Goal: Task Accomplishment & Management: Manage account settings

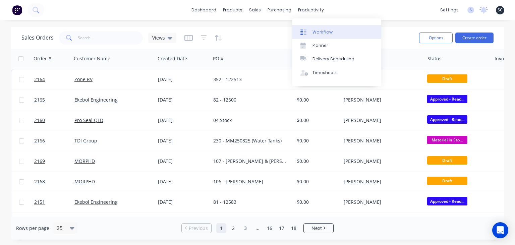
click at [328, 28] on link "Workflow" at bounding box center [336, 31] width 89 height 13
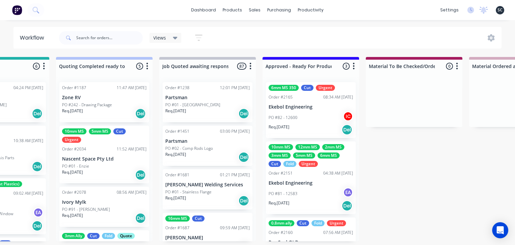
click at [297, 109] on p "Ekebol Engineering" at bounding box center [310, 107] width 84 height 6
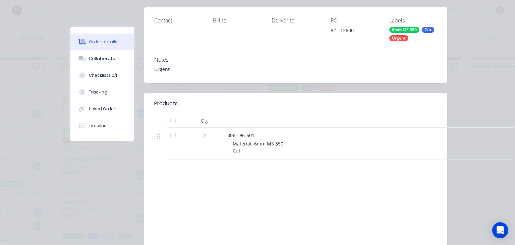
scroll to position [116, 0]
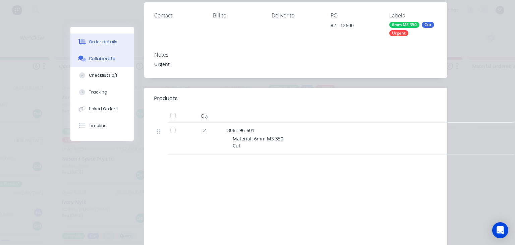
click at [97, 60] on div "Collaborate" at bounding box center [102, 59] width 26 height 6
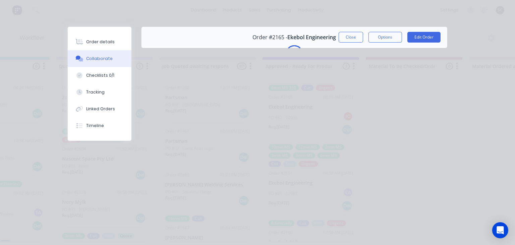
scroll to position [0, 0]
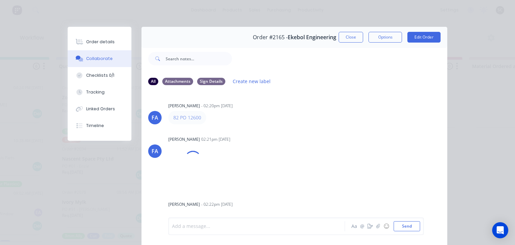
click at [240, 228] on div at bounding box center [258, 226] width 172 height 7
click at [380, 228] on button "button" at bounding box center [378, 226] width 8 height 8
click at [407, 226] on button "Send" at bounding box center [407, 226] width 26 height 10
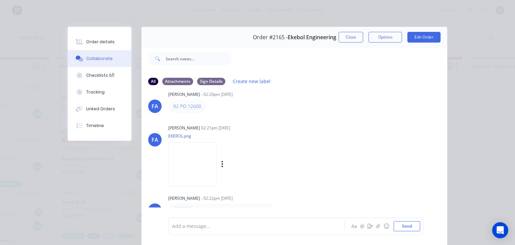
scroll to position [121, 0]
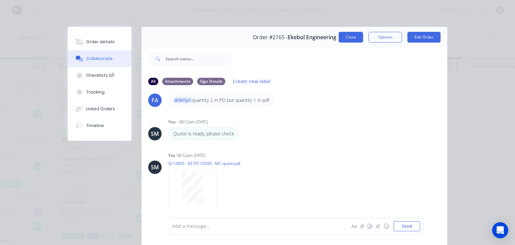
click at [350, 41] on button "Close" at bounding box center [351, 37] width 24 height 11
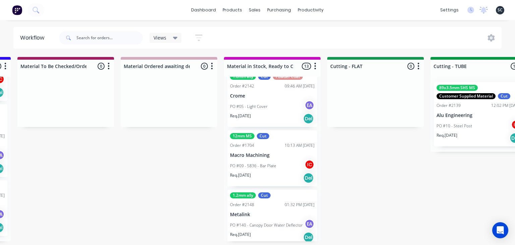
scroll to position [630, 0]
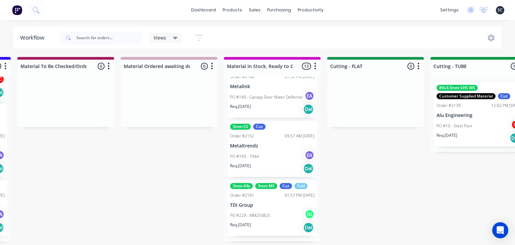
click at [273, 209] on div "3mm Ally 3mm MS Cut Fold Order #2161 01:57 PM 25/08/25 TDI Group PO #229 - MM25…" at bounding box center [272, 208] width 90 height 56
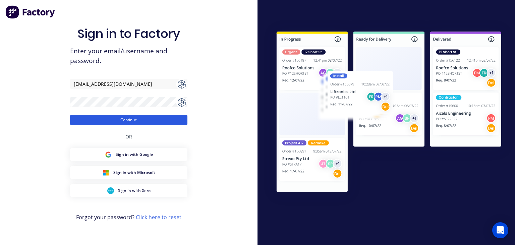
click at [144, 120] on button "Continue" at bounding box center [128, 120] width 117 height 10
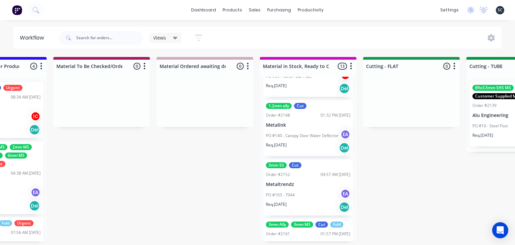
scroll to position [630, 0]
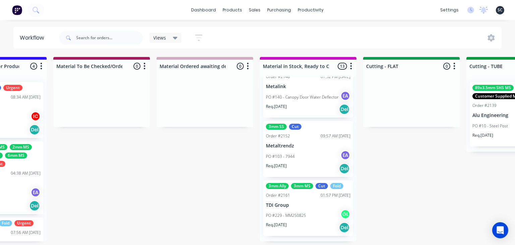
click at [313, 224] on div "Req. 08/09/25 Del" at bounding box center [308, 227] width 84 height 11
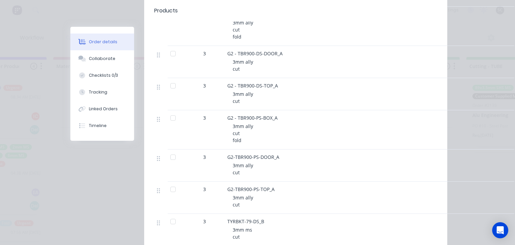
scroll to position [347, 0]
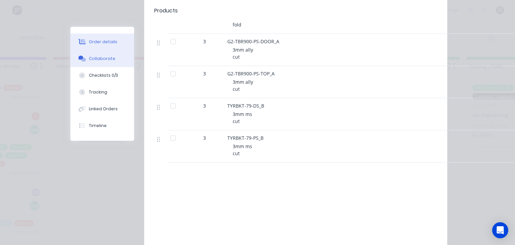
click at [103, 61] on div "Collaborate" at bounding box center [102, 59] width 26 height 6
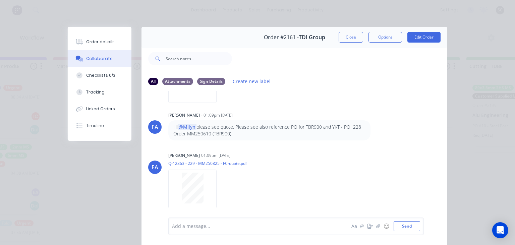
scroll to position [30, 0]
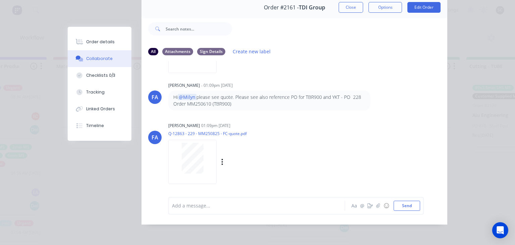
click at [208, 153] on div at bounding box center [192, 158] width 42 height 31
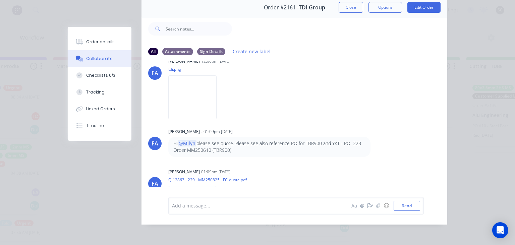
scroll to position [17, 0]
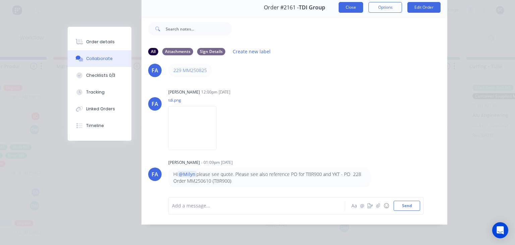
click at [351, 8] on button "Close" at bounding box center [351, 7] width 24 height 11
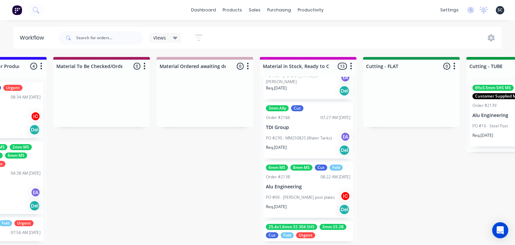
scroll to position [282, 0]
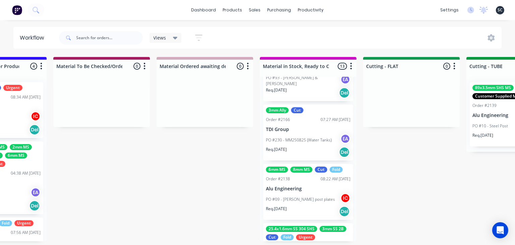
click at [311, 139] on p "PO #230 - MM250825 (Water Tanks)" at bounding box center [299, 140] width 66 height 6
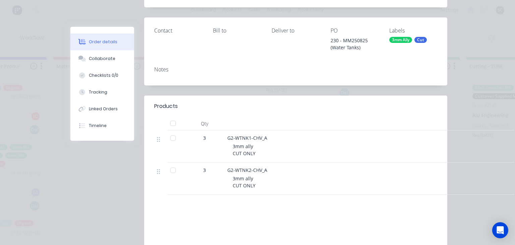
scroll to position [116, 0]
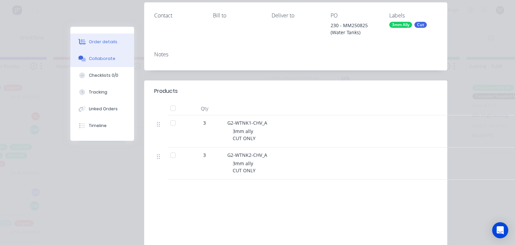
click at [112, 57] on div "Collaborate" at bounding box center [102, 59] width 26 height 6
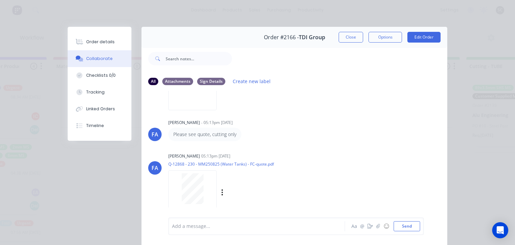
scroll to position [88, 0]
click at [356, 34] on button "Close" at bounding box center [351, 37] width 24 height 11
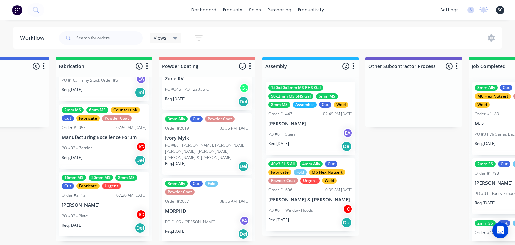
scroll to position [0, 1717]
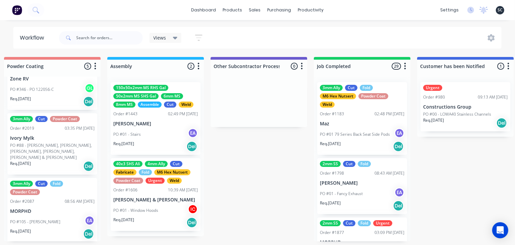
scroll to position [232, 0]
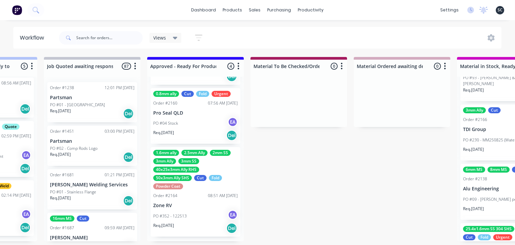
scroll to position [130, 0]
click at [200, 210] on div "PO #352 - 122513 EA" at bounding box center [195, 215] width 84 height 13
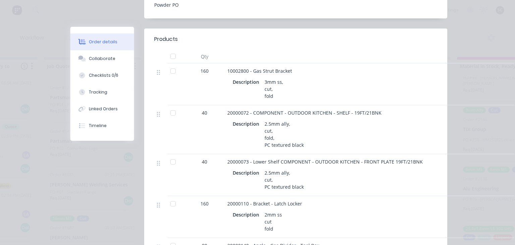
scroll to position [232, 0]
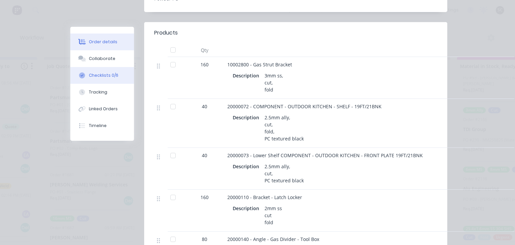
click at [116, 75] on div "Checklists 0/6" at bounding box center [103, 75] width 29 height 6
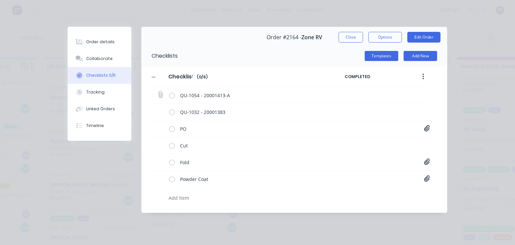
scroll to position [0, 0]
click at [426, 129] on icon at bounding box center [427, 128] width 6 height 6
click at [349, 144] on link "PO-122513.pdf" at bounding box center [373, 142] width 78 height 7
click at [352, 38] on button "Close" at bounding box center [351, 37] width 24 height 11
type textarea "x"
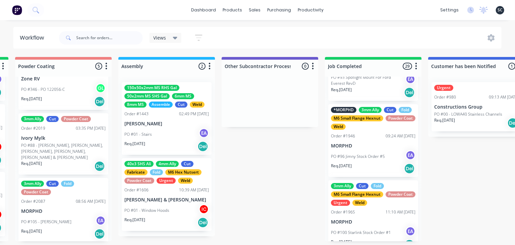
scroll to position [0, 1859]
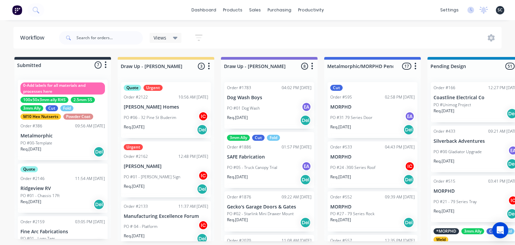
scroll to position [232, 0]
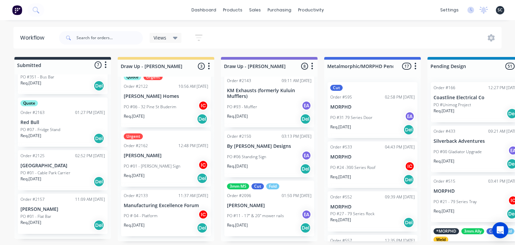
click at [158, 114] on div "Req. 25/08/25 Del" at bounding box center [166, 118] width 84 height 11
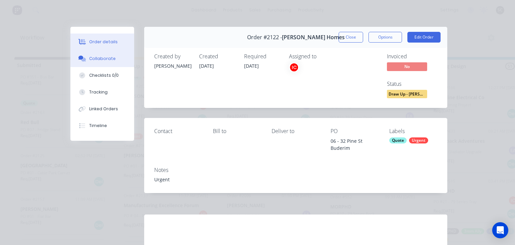
click at [96, 54] on button "Collaborate" at bounding box center [102, 58] width 64 height 17
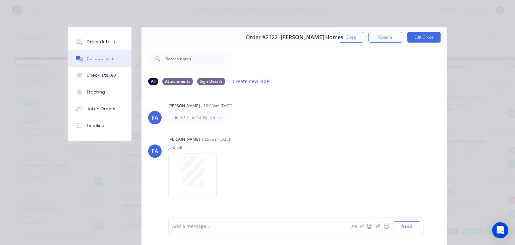
click at [281, 127] on div "FA Francis Adrian Candido - 10:53am 18/08/25 06 32 Pine St Buderim FA Francis A…" at bounding box center [294, 154] width 306 height 126
click at [353, 40] on button "Close" at bounding box center [351, 37] width 24 height 11
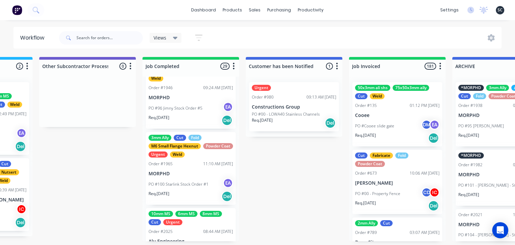
scroll to position [386, 0]
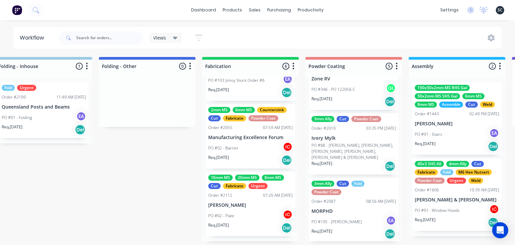
scroll to position [0, 1566]
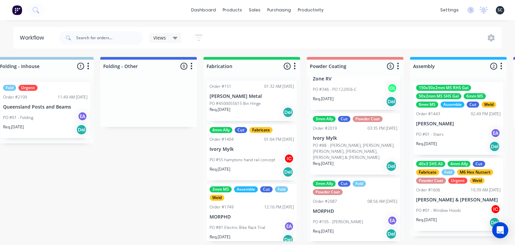
scroll to position [1, 0]
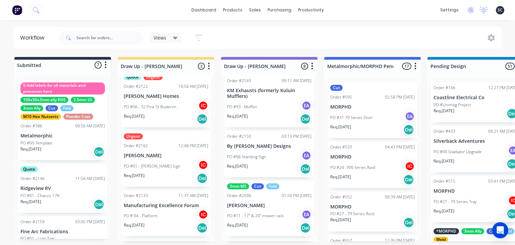
click at [174, 215] on div "PO # 04 - Platform IC" at bounding box center [166, 216] width 84 height 13
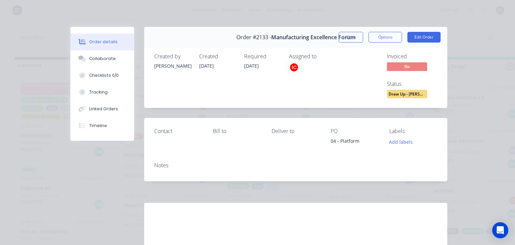
drag, startPoint x: 108, startPoint y: 60, endPoint x: 170, endPoint y: 78, distance: 65.4
click at [107, 60] on div "Collaborate" at bounding box center [102, 59] width 26 height 6
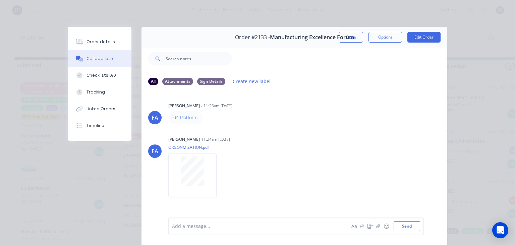
click at [301, 134] on div "[PERSON_NAME] [PERSON_NAME] - 11:23am [DATE] 04 Platform [PERSON_NAME] [PERSON_…" at bounding box center [294, 154] width 306 height 126
click at [356, 40] on button "Close" at bounding box center [351, 37] width 24 height 11
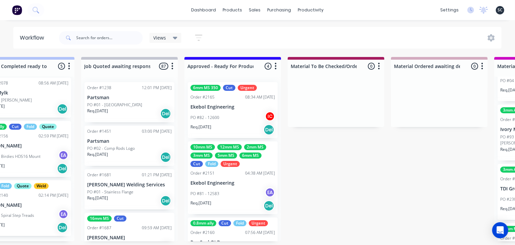
click at [230, 184] on p "Ekebol Engineering" at bounding box center [232, 183] width 84 height 6
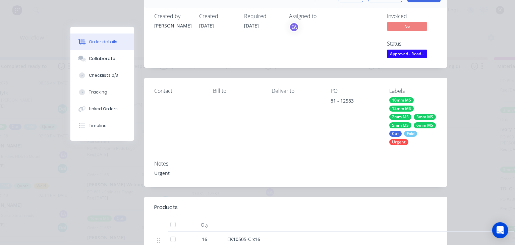
scroll to position [39, 0]
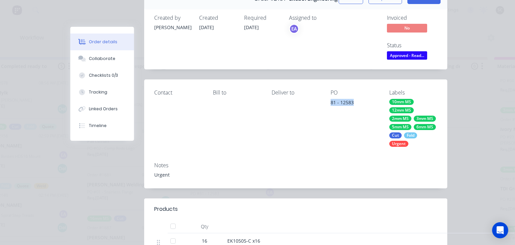
drag, startPoint x: 327, startPoint y: 104, endPoint x: 363, endPoint y: 102, distance: 35.6
click at [363, 102] on div "Contact Bill to Deliver to PO 81 - 12583 Labels 10mm MS 12mm MS 2mm MS 3mm MS 5…" at bounding box center [295, 117] width 303 height 77
copy div "81 - 12583"
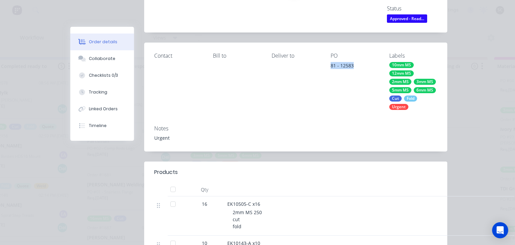
scroll to position [77, 0]
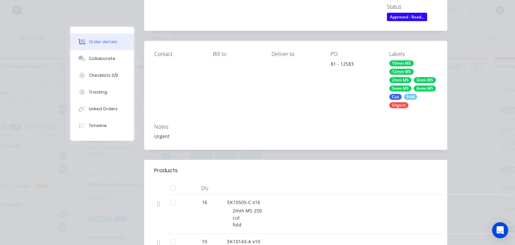
click at [301, 124] on div "Notes" at bounding box center [295, 127] width 283 height 6
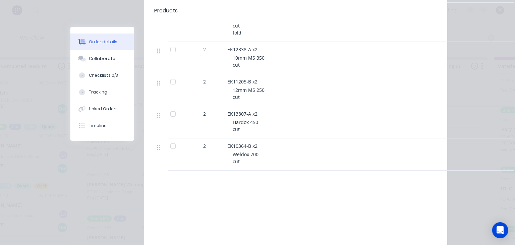
scroll to position [1206, 0]
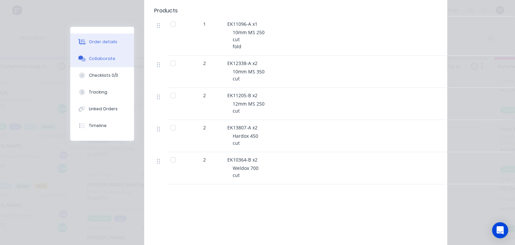
click at [104, 59] on div "Collaborate" at bounding box center [102, 59] width 26 height 6
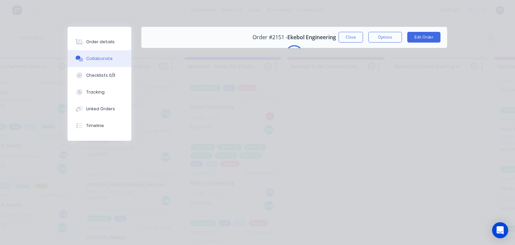
scroll to position [0, 0]
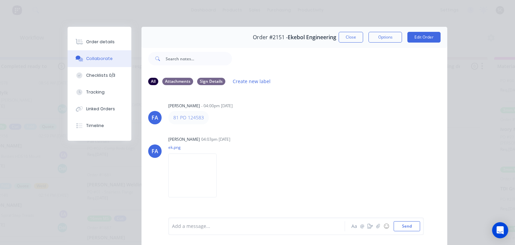
click at [335, 128] on div "FA Francis Adrian Candido - 04:00pm 21/08/25 81 PO 124583 FA Francis Adrian Can…" at bounding box center [294, 154] width 306 height 126
click at [342, 104] on div "Francis Adrian Candido - 04:00pm 21/08/25" at bounding box center [273, 106] width 210 height 6
click at [353, 42] on button "Close" at bounding box center [351, 37] width 24 height 11
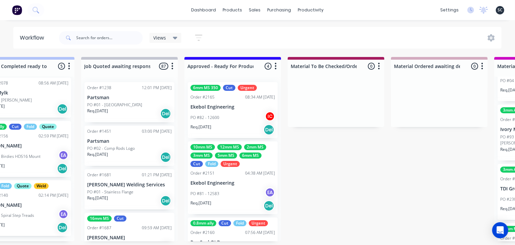
click at [241, 185] on p "Ekebol Engineering" at bounding box center [232, 183] width 84 height 6
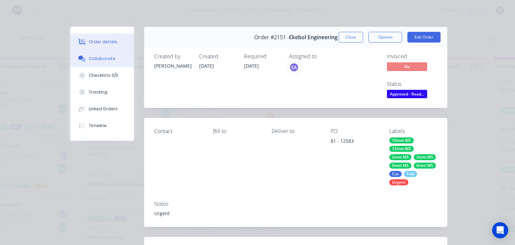
click at [106, 61] on div "Collaborate" at bounding box center [102, 59] width 26 height 6
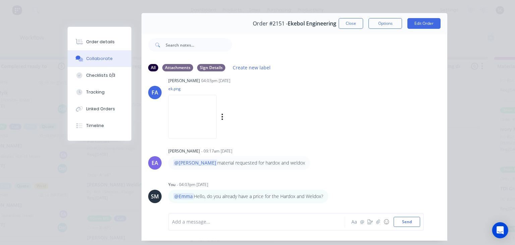
scroll to position [30, 0]
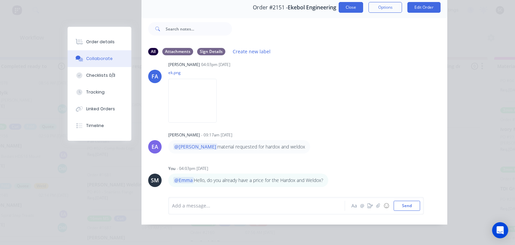
click at [350, 11] on button "Close" at bounding box center [351, 7] width 24 height 11
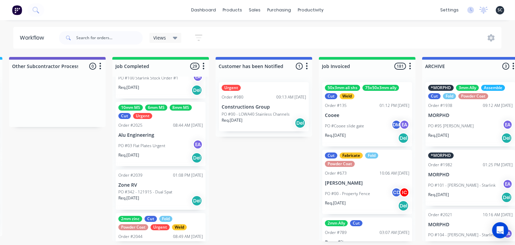
scroll to position [0, 2073]
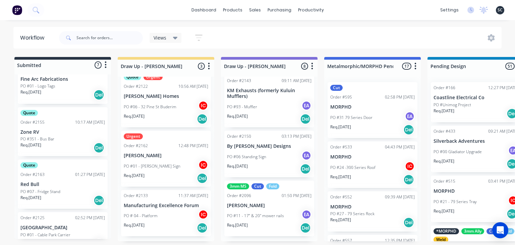
scroll to position [154, 0]
click at [53, 184] on p "Red Bull" at bounding box center [62, 183] width 84 height 6
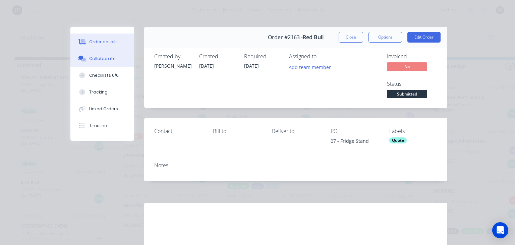
click at [117, 58] on button "Collaborate" at bounding box center [102, 58] width 64 height 17
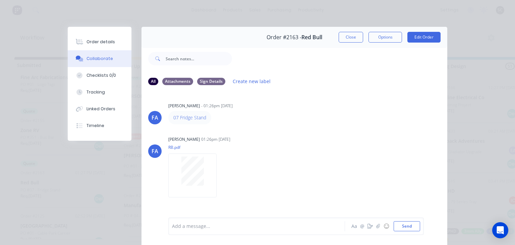
drag, startPoint x: 347, startPoint y: 40, endPoint x: 317, endPoint y: 57, distance: 34.3
click at [346, 40] on button "Close" at bounding box center [351, 37] width 24 height 11
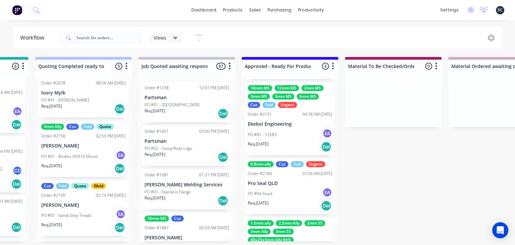
scroll to position [0, 0]
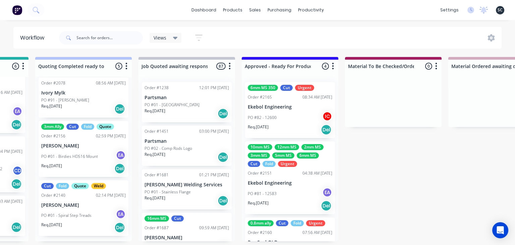
click at [283, 171] on div "Order #2151 04:38 AM 26/08/25" at bounding box center [290, 173] width 84 height 6
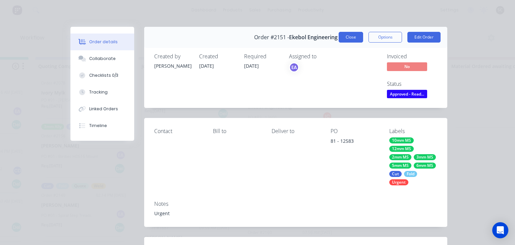
click at [352, 40] on button "Close" at bounding box center [351, 37] width 24 height 11
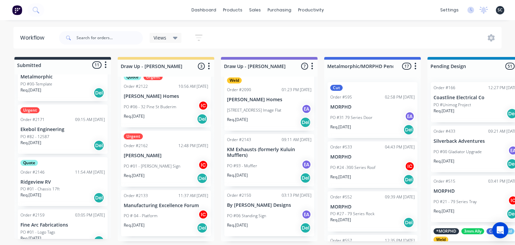
scroll to position [50, 0]
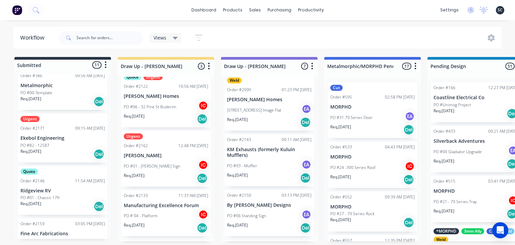
click at [68, 139] on p "Ekebol Engineering" at bounding box center [62, 138] width 84 height 6
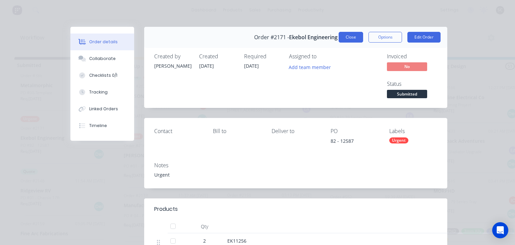
click at [345, 35] on button "Close" at bounding box center [351, 37] width 24 height 11
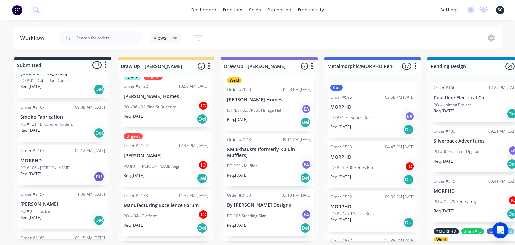
scroll to position [398, 0]
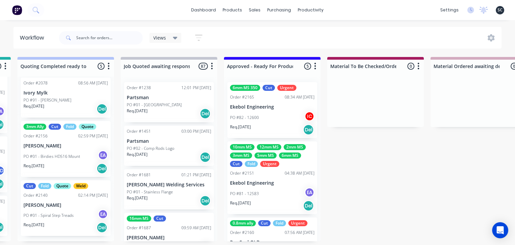
scroll to position [0, 622]
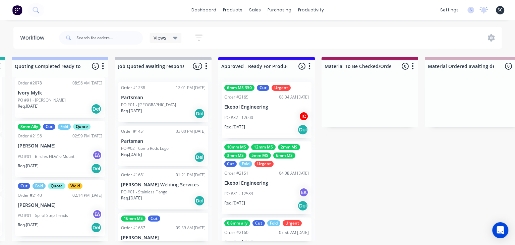
click at [258, 194] on div "PO #81 - 12583 EA" at bounding box center [266, 193] width 84 height 13
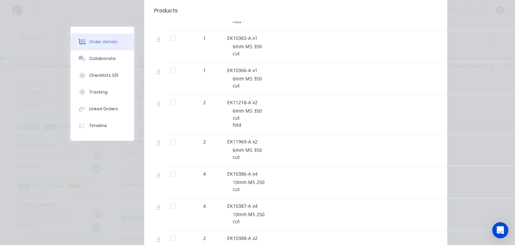
scroll to position [733, 0]
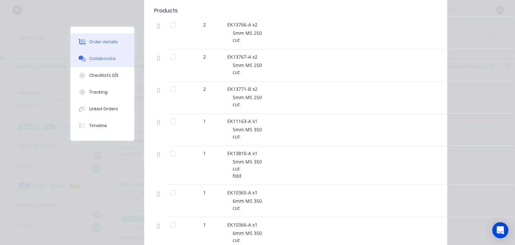
click at [109, 62] on button "Collaborate" at bounding box center [102, 58] width 64 height 17
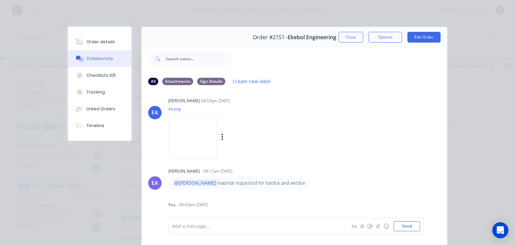
scroll to position [45, 0]
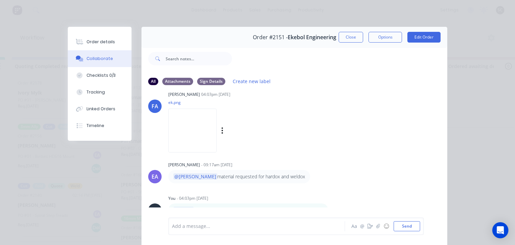
click at [193, 126] on img at bounding box center [192, 131] width 48 height 44
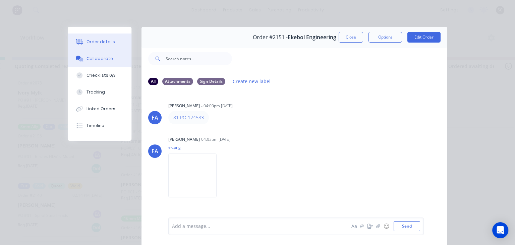
click at [87, 44] on div "Order details" at bounding box center [100, 42] width 28 height 6
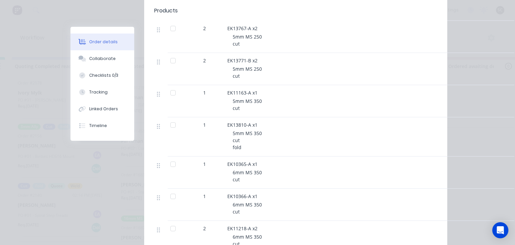
scroll to position [753, 0]
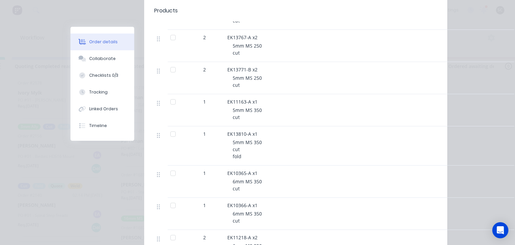
click at [48, 84] on div "Order details Collaborate Checklists 0/3 Tracking Linked Orders Timeline Order …" at bounding box center [257, 122] width 515 height 245
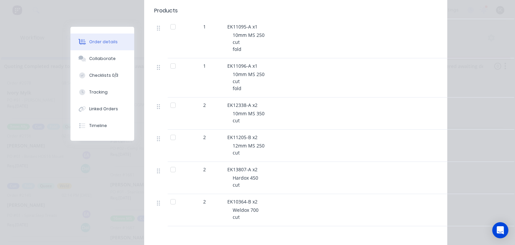
scroll to position [1167, 0]
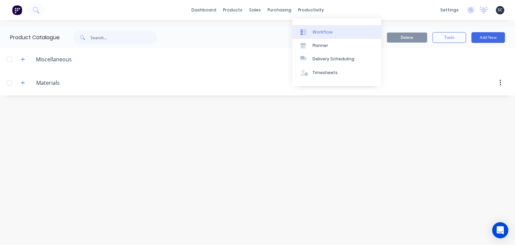
click at [325, 32] on div "Workflow" at bounding box center [322, 32] width 20 height 6
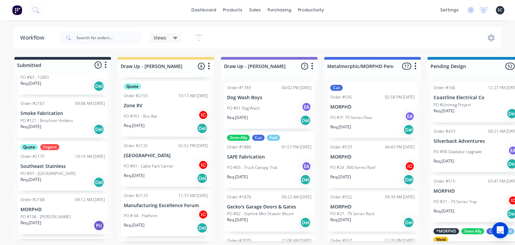
scroll to position [193, 0]
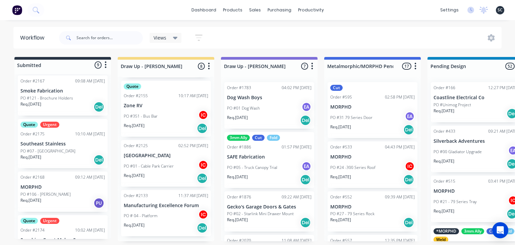
click at [62, 149] on div "PO #07 - [GEOGRAPHIC_DATA]" at bounding box center [62, 151] width 84 height 6
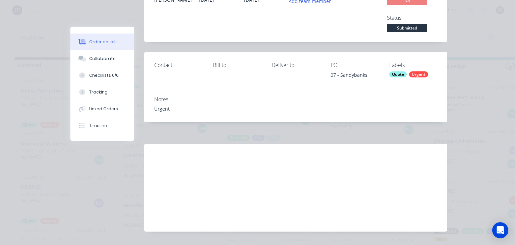
scroll to position [83, 0]
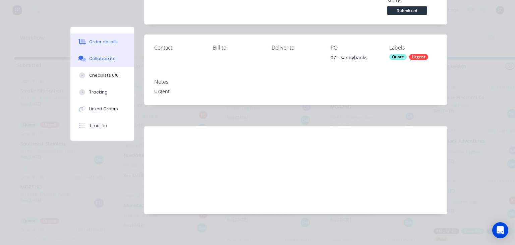
click at [115, 59] on button "Collaborate" at bounding box center [102, 58] width 64 height 17
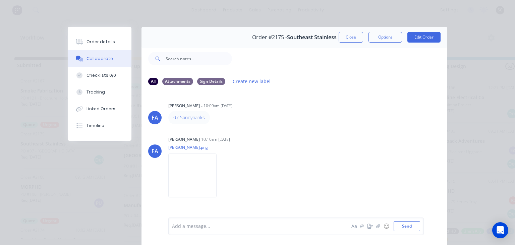
drag, startPoint x: 296, startPoint y: 131, endPoint x: 304, endPoint y: 9, distance: 121.9
click at [296, 130] on div "[PERSON_NAME] [PERSON_NAME] - 10:09am [DATE] 07 [PERSON_NAME] [PERSON_NAME] [PE…" at bounding box center [294, 154] width 306 height 126
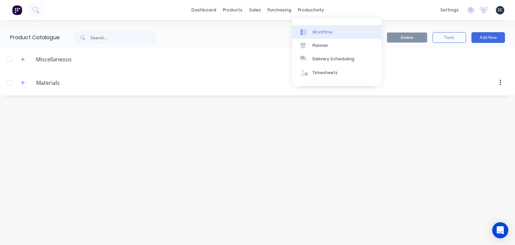
click at [322, 32] on div "Workflow" at bounding box center [322, 32] width 20 height 6
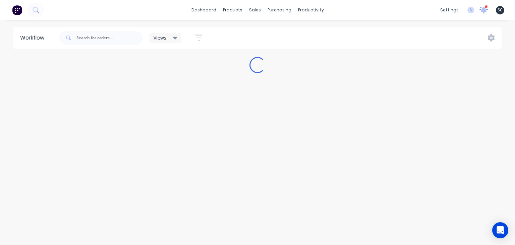
click at [484, 10] on icon at bounding box center [484, 9] width 6 height 5
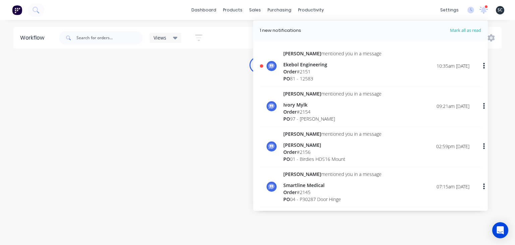
click at [306, 61] on div "[PERSON_NAME] mentioned you in a message Ekebol Engineering Order # 2151 PO 81 …" at bounding box center [332, 66] width 98 height 32
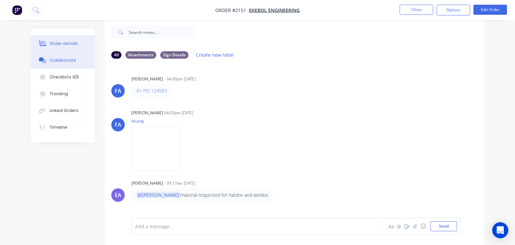
click at [67, 44] on div "Order details" at bounding box center [64, 44] width 28 height 6
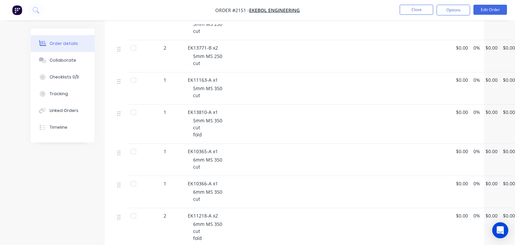
scroll to position [718, 0]
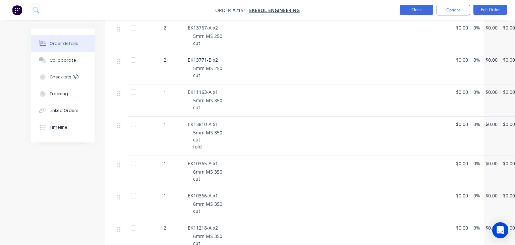
click at [409, 14] on button "Close" at bounding box center [417, 10] width 34 height 10
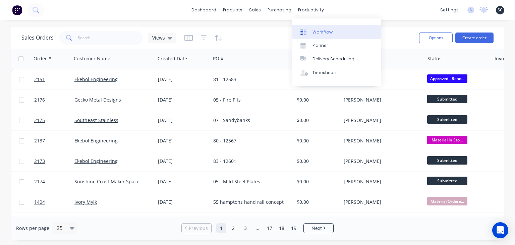
click at [326, 27] on link "Workflow" at bounding box center [336, 31] width 89 height 13
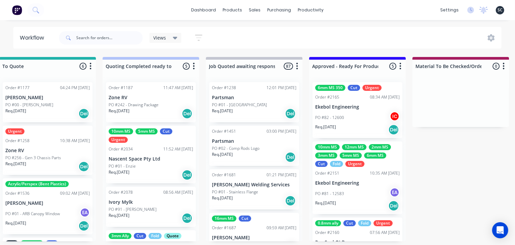
scroll to position [0, 529]
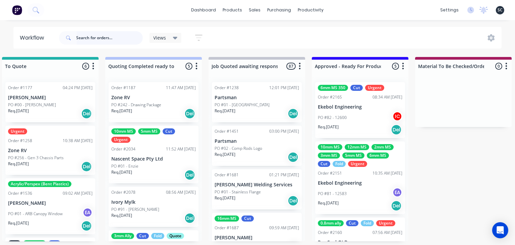
click at [118, 37] on input "text" at bounding box center [109, 37] width 66 height 13
type input "maverick"
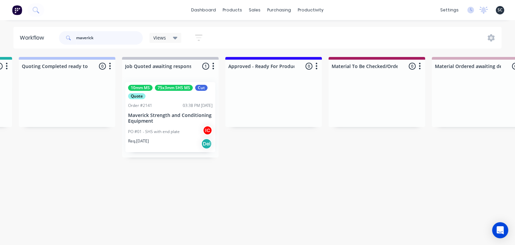
scroll to position [0, 629]
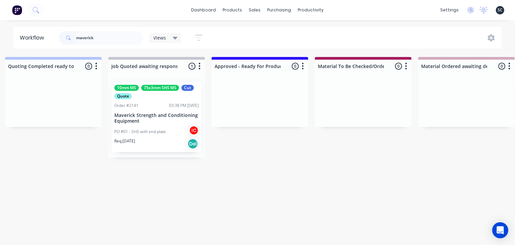
click at [157, 136] on div "PO #01 - SHS with end plate IC" at bounding box center [156, 131] width 84 height 13
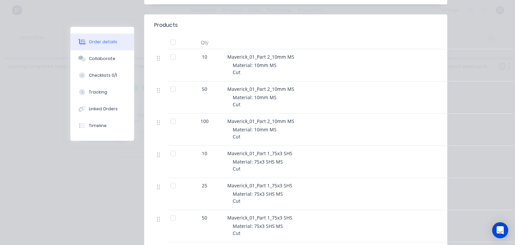
scroll to position [193, 0]
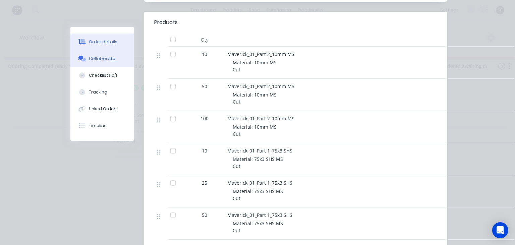
click at [115, 62] on button "Collaborate" at bounding box center [102, 58] width 64 height 17
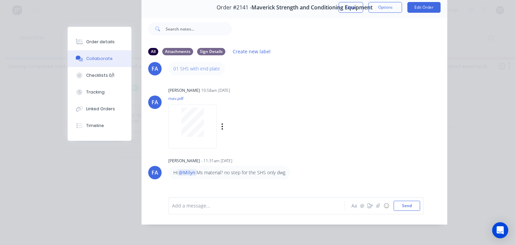
scroll to position [0, 0]
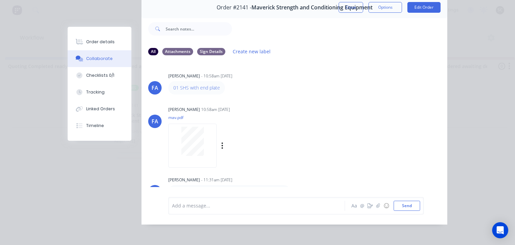
click at [294, 106] on div "[PERSON_NAME] 10:58am [DATE] mav.pdf Labels Download" at bounding box center [252, 135] width 168 height 60
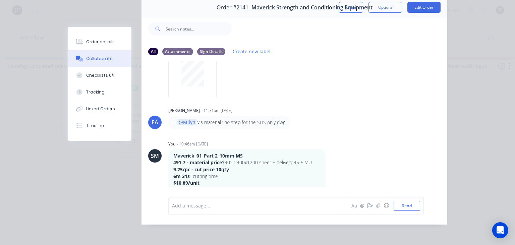
scroll to position [36, 0]
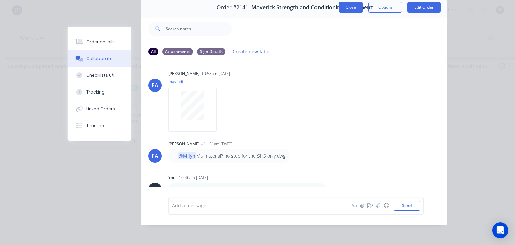
click at [349, 12] on button "Close" at bounding box center [351, 7] width 24 height 11
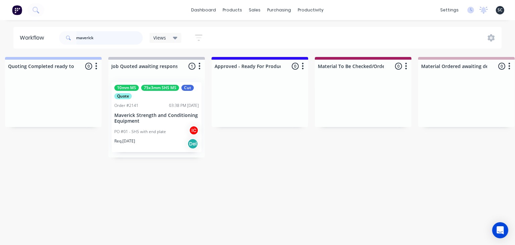
drag, startPoint x: 98, startPoint y: 40, endPoint x: 59, endPoint y: 42, distance: 39.6
click at [76, 42] on input "maverick" at bounding box center [109, 37] width 66 height 13
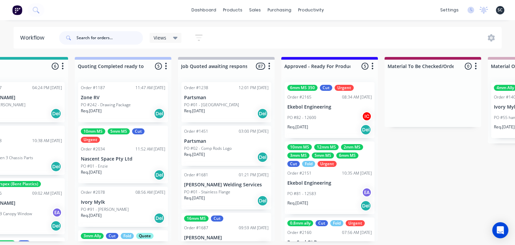
scroll to position [0, 566]
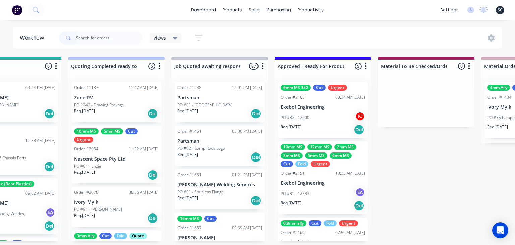
click at [321, 181] on p "Ekebol Engineering" at bounding box center [323, 183] width 84 height 6
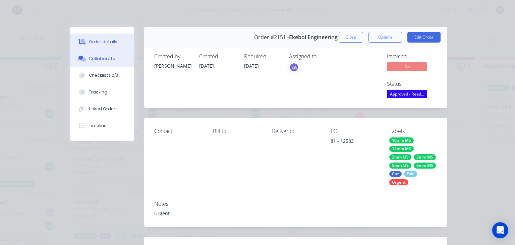
click at [110, 61] on div "Collaborate" at bounding box center [102, 59] width 26 height 6
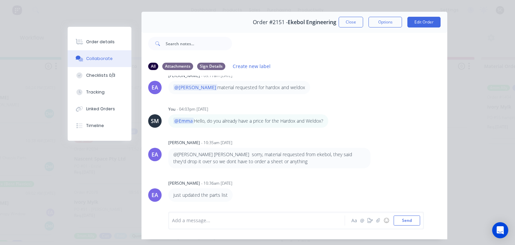
scroll to position [0, 0]
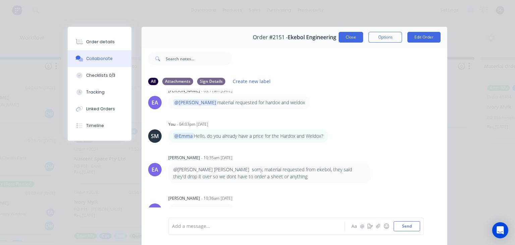
click at [350, 40] on button "Close" at bounding box center [351, 37] width 24 height 11
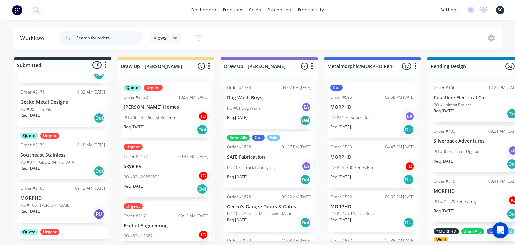
scroll to position [232, 0]
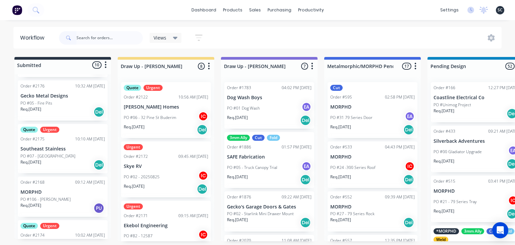
click at [53, 156] on p "PO #07 - [GEOGRAPHIC_DATA]" at bounding box center [47, 156] width 55 height 6
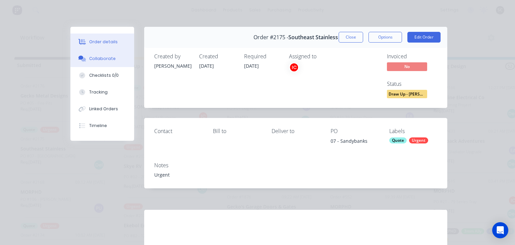
click at [111, 57] on div "Collaborate" at bounding box center [102, 59] width 26 height 6
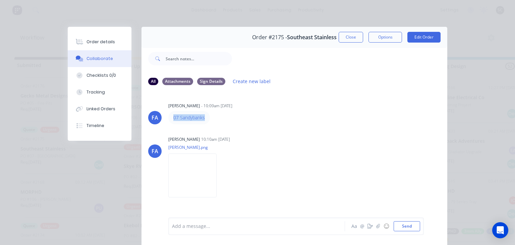
drag, startPoint x: 172, startPoint y: 116, endPoint x: 231, endPoint y: 116, distance: 59.0
click at [231, 116] on div "07 Sandybanks" at bounding box center [273, 117] width 210 height 13
copy link "07 Sandybanks"
drag, startPoint x: 293, startPoint y: 176, endPoint x: 280, endPoint y: 0, distance: 176.8
click at [0, 0] on div "Labels Download" at bounding box center [0, 0] width 0 height 0
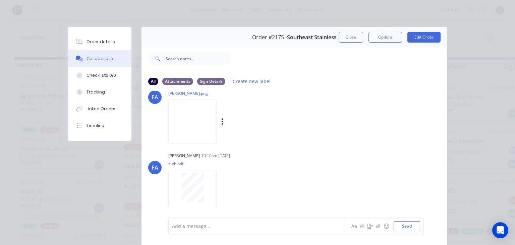
scroll to position [0, 0]
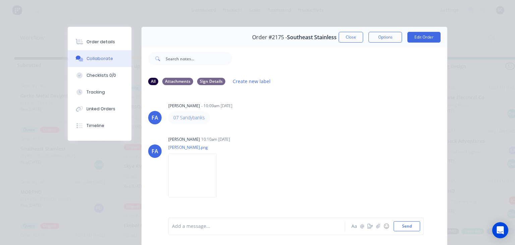
drag, startPoint x: 305, startPoint y: 134, endPoint x: 341, endPoint y: 115, distance: 40.9
click at [307, 133] on div "[PERSON_NAME] [PERSON_NAME] - 10:09am [DATE] 07 [PERSON_NAME] [PERSON_NAME] [PE…" at bounding box center [294, 154] width 306 height 126
